Goal: Find specific page/section: Find specific page/section

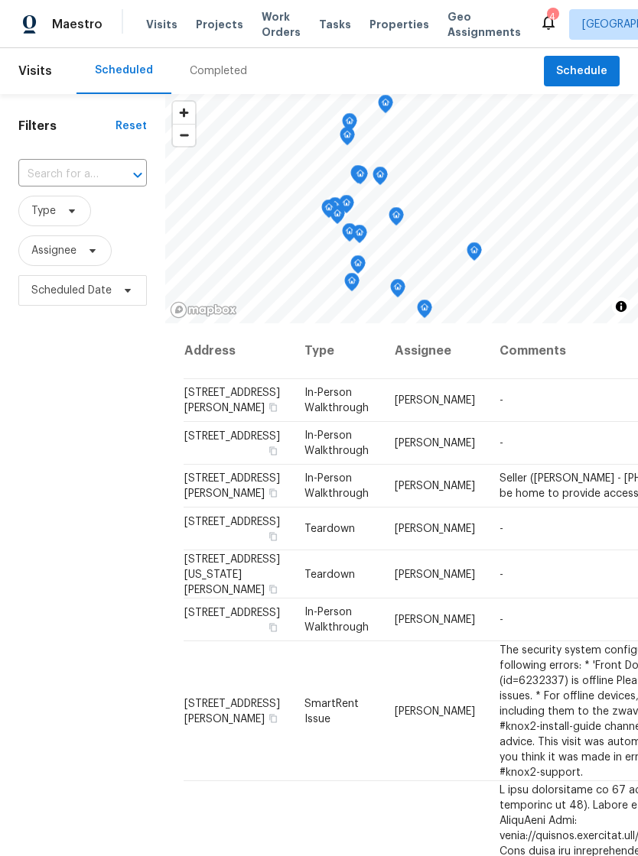
scroll to position [160, 0]
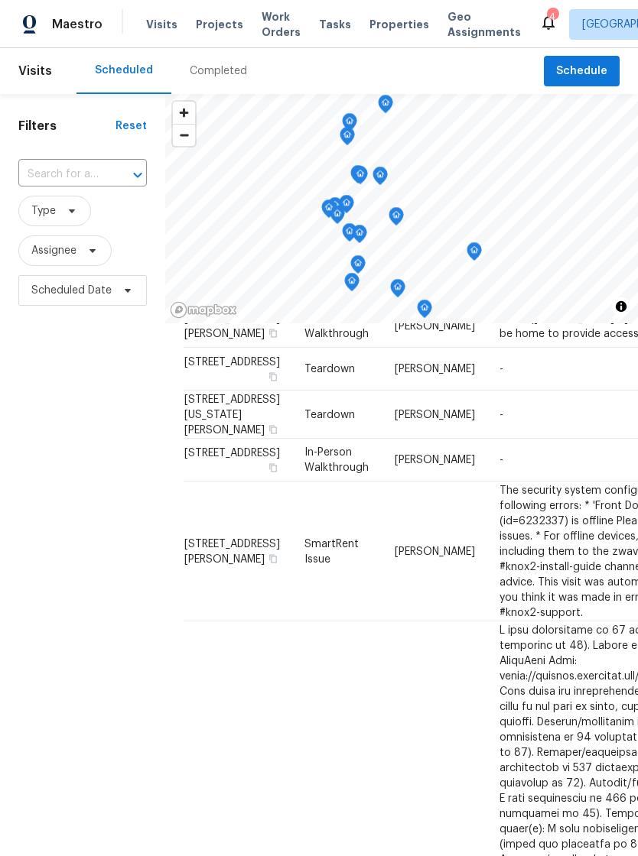
click at [539, 24] on icon at bounding box center [548, 22] width 18 height 18
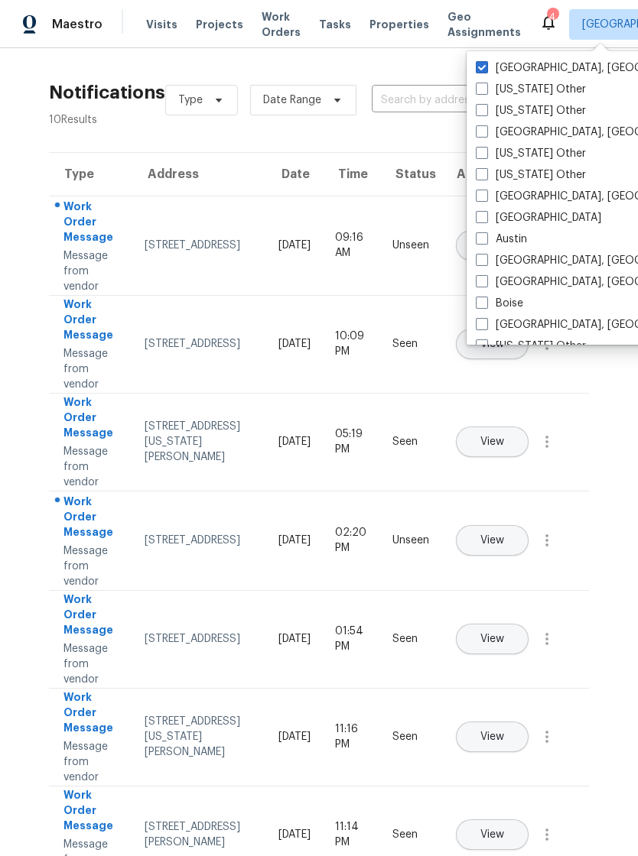
click at [437, 49] on div "Notifications 10 Results Type Date Range ​ View unseen only Type Address Date T…" at bounding box center [319, 619] width 638 height 1142
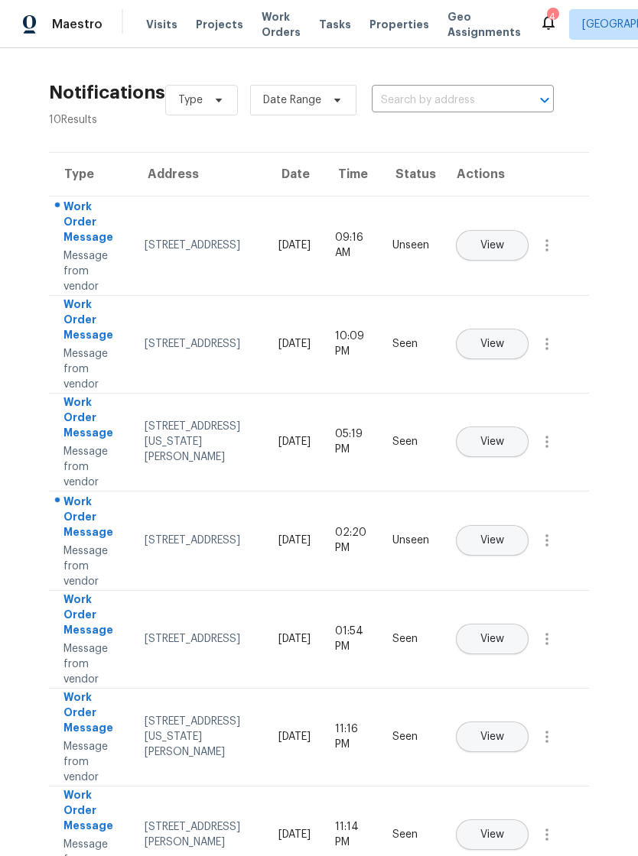
click at [157, 30] on span "Visits" at bounding box center [161, 24] width 31 height 15
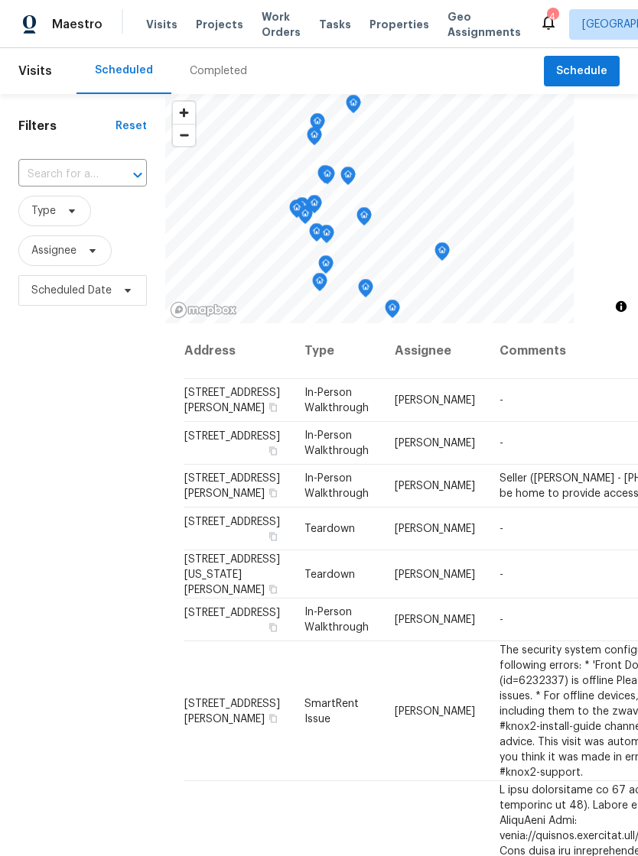
click at [382, 17] on span "Properties" at bounding box center [399, 24] width 60 height 15
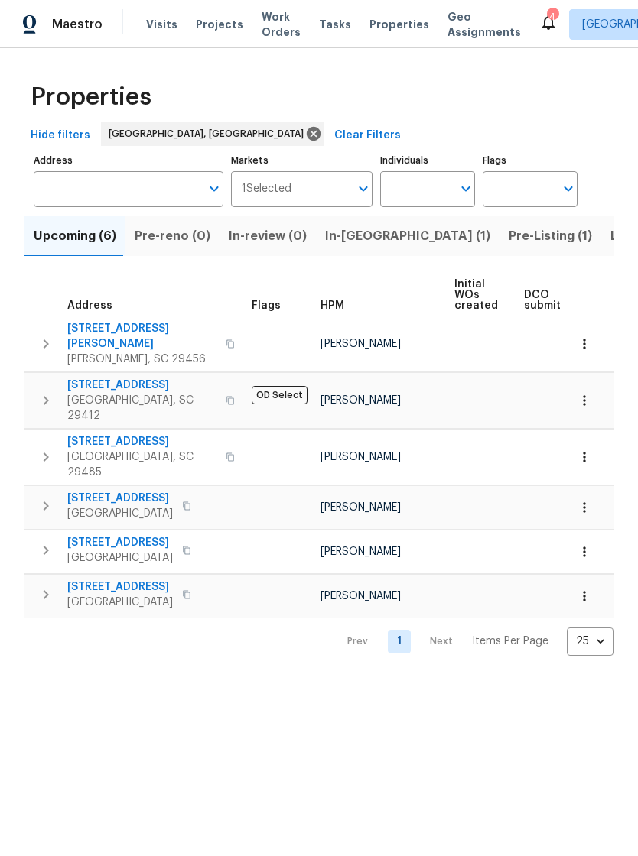
click at [382, 29] on span "Properties" at bounding box center [399, 24] width 60 height 15
click at [151, 23] on span "Visits" at bounding box center [161, 24] width 31 height 15
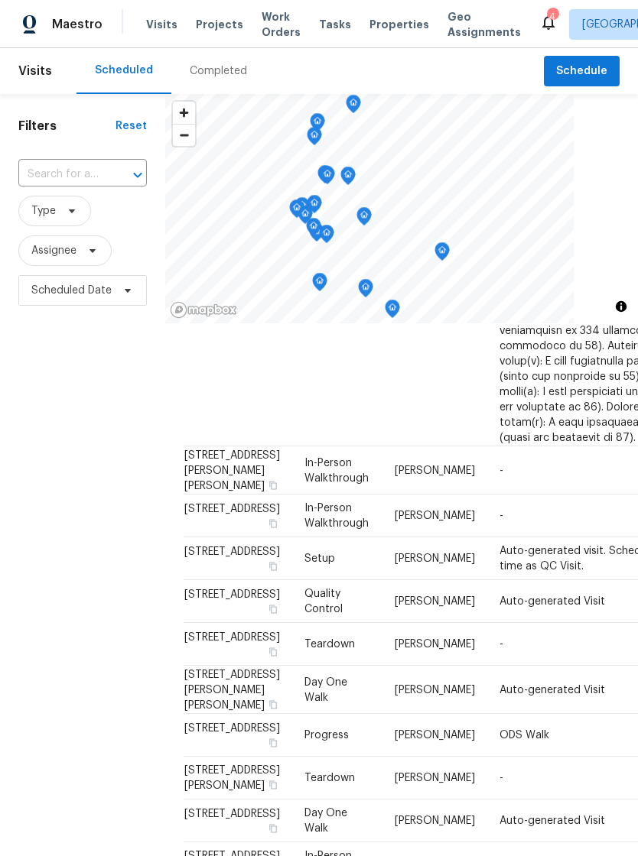
scroll to position [1495, 0]
